Goal: Find contact information: Find contact information

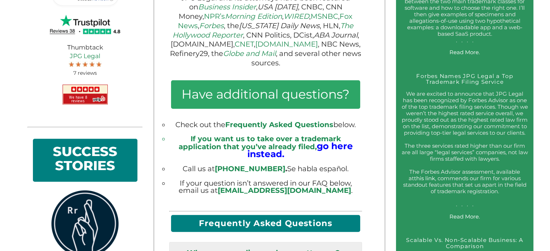
scroll to position [445, 0]
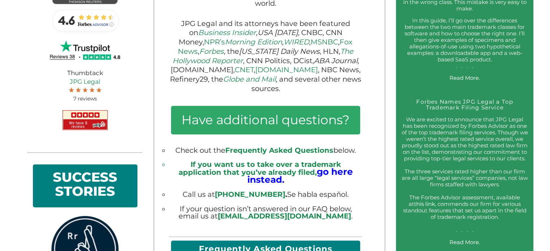
click at [279, 191] on link "[PHONE_NUMBER]‬" at bounding box center [250, 194] width 70 height 9
click at [305, 175] on big "go here instead." at bounding box center [300, 175] width 106 height 19
drag, startPoint x: 261, startPoint y: 170, endPoint x: 270, endPoint y: 168, distance: 9.5
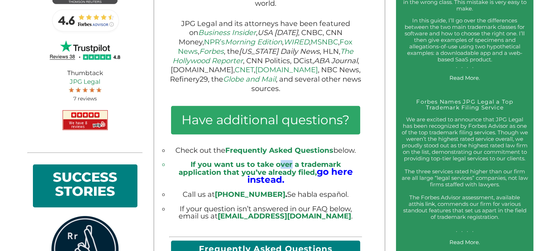
click at [270, 168] on li "If you want us to take over a trademark application that you’ve already filed, …" at bounding box center [265, 172] width 192 height 23
click at [245, 179] on li "If you want us to take over a trademark application that you’ve already filed, …" at bounding box center [265, 172] width 192 height 23
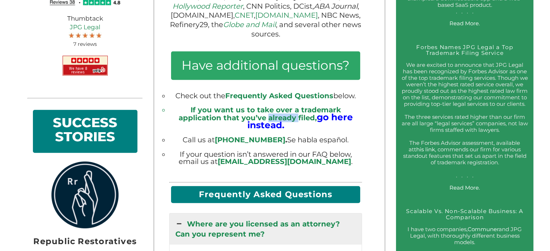
scroll to position [517, 0]
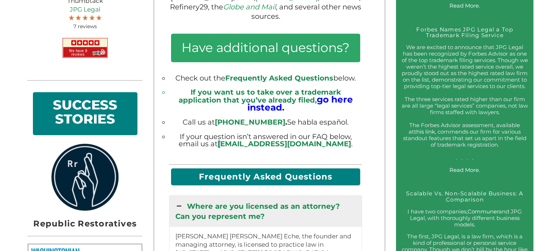
drag, startPoint x: 252, startPoint y: 140, endPoint x: 257, endPoint y: 140, distance: 5.1
click at [257, 140] on li "If your question isn’t answered in our FAQ below, email us at [EMAIL_ADDRESS][D…" at bounding box center [265, 140] width 192 height 14
click at [254, 140] on link "[EMAIL_ADDRESS][DOMAIN_NAME]" at bounding box center [284, 144] width 133 height 9
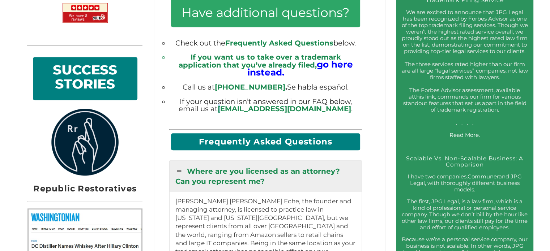
scroll to position [553, 0]
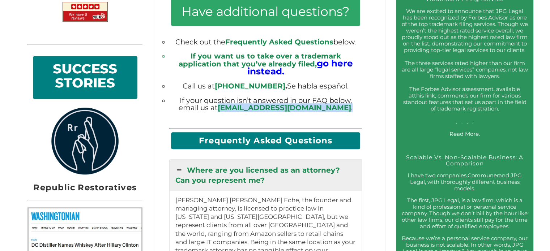
drag, startPoint x: 334, startPoint y: 107, endPoint x: 253, endPoint y: 107, distance: 81.3
copy li "[EMAIL_ADDRESS][DOMAIN_NAME] ."
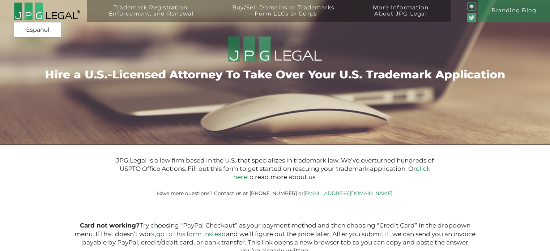
type input "$399.00"
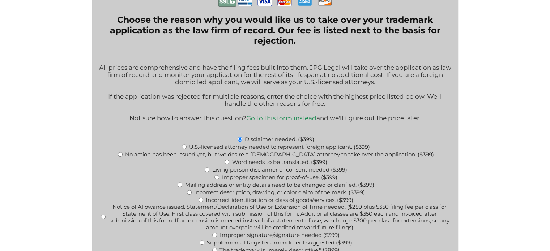
scroll to position [253, 0]
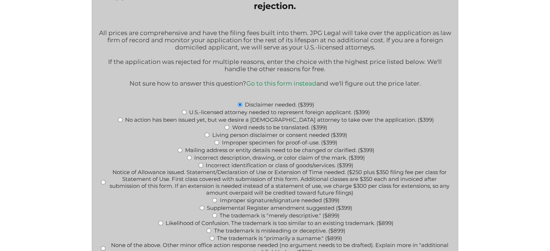
click at [198, 40] on p "All prices are comprehensive and have the filing fees built into them. JPG Lega…" at bounding box center [275, 40] width 355 height 22
click at [213, 37] on p "All prices are comprehensive and have the filing fees built into them. JPG Lega…" at bounding box center [275, 40] width 355 height 22
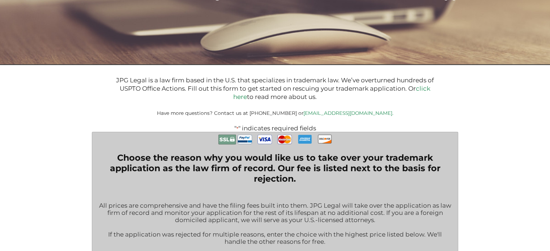
scroll to position [36, 0]
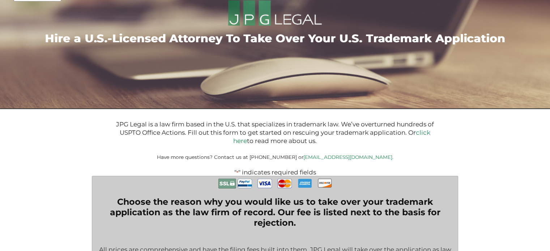
click at [177, 125] on p "JPG Legal is a law firm based in the U.S. that specializes in trademark law. We…" at bounding box center [274, 132] width 319 height 25
